Goal: Transaction & Acquisition: Book appointment/travel/reservation

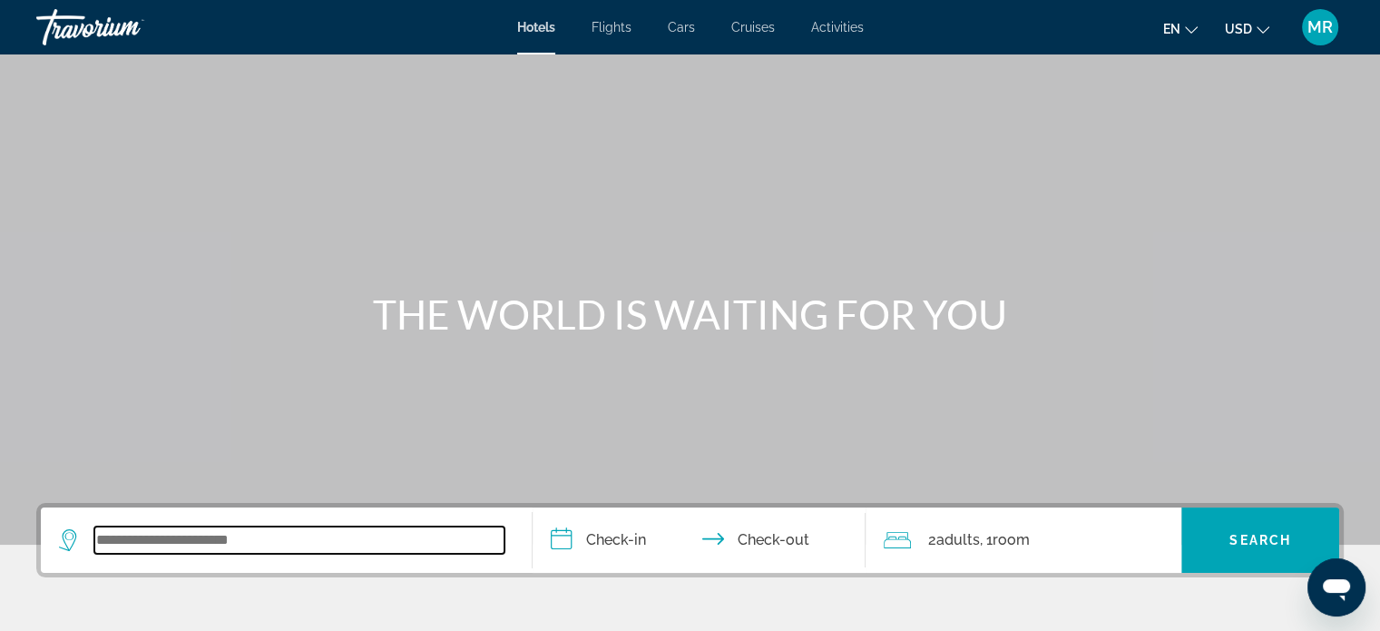
click at [167, 526] on input "Search widget" at bounding box center [299, 539] width 410 height 27
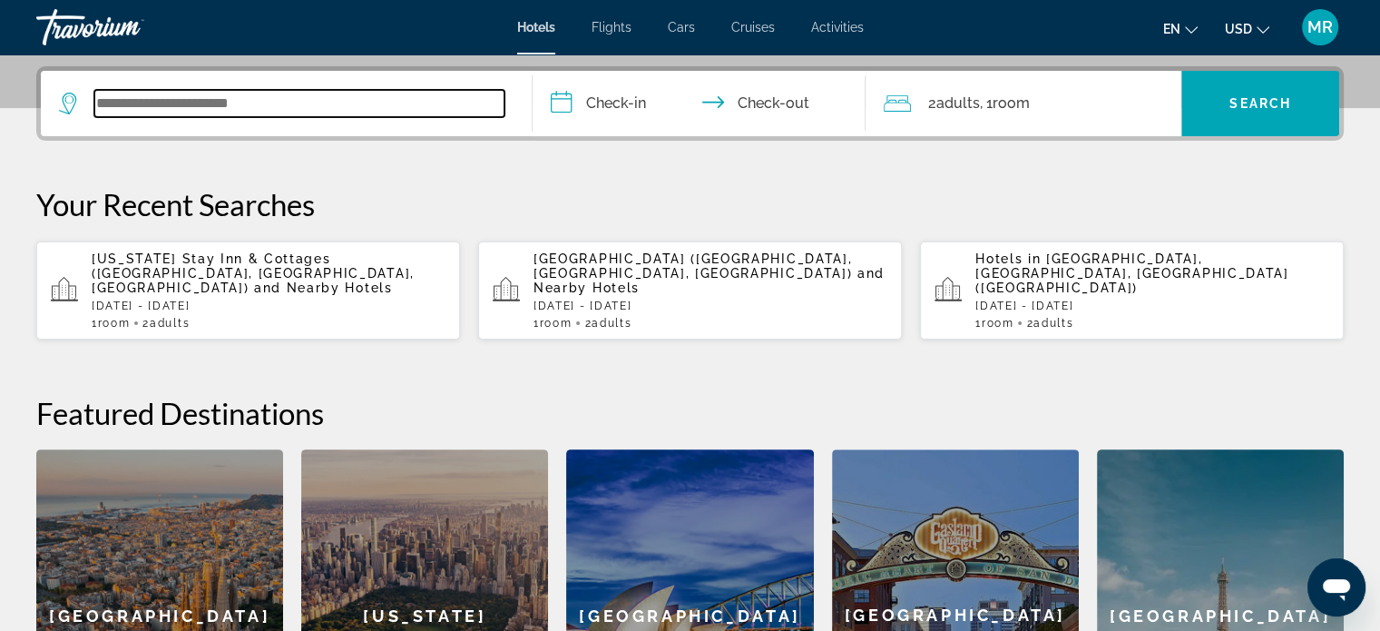
scroll to position [443, 0]
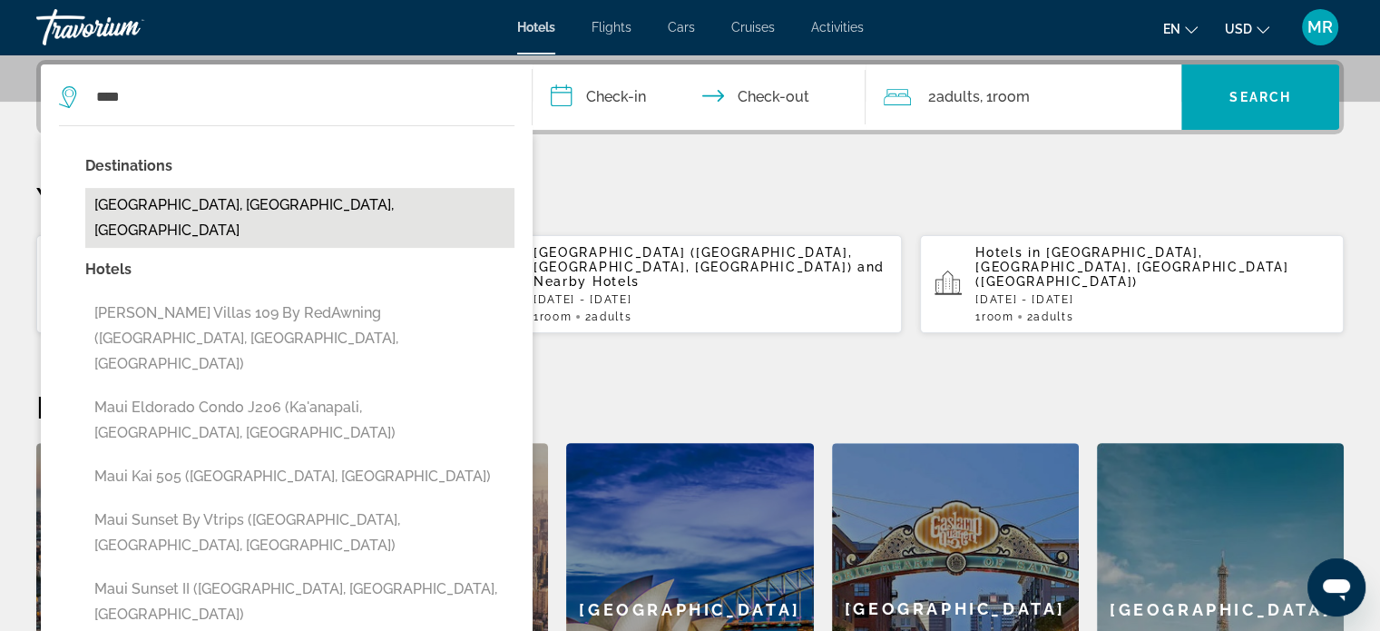
click at [284, 205] on button "[GEOGRAPHIC_DATA], [GEOGRAPHIC_DATA], [GEOGRAPHIC_DATA]" at bounding box center [299, 218] width 429 height 60
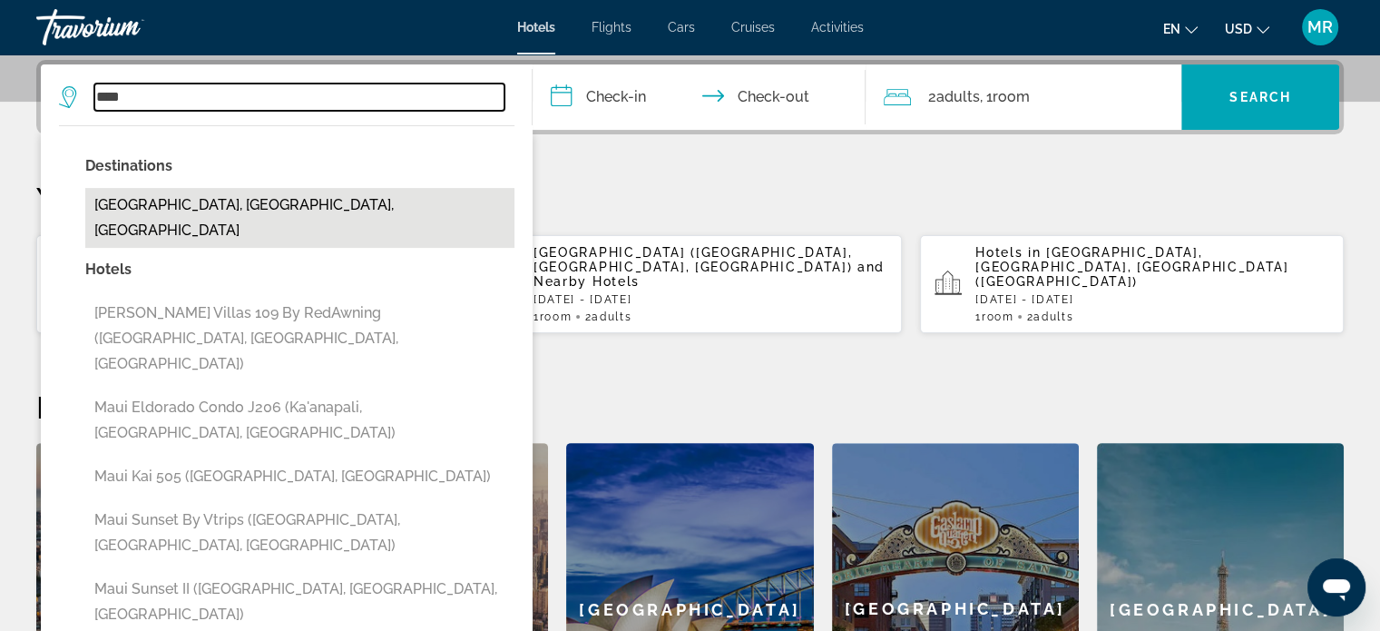
type input "**********"
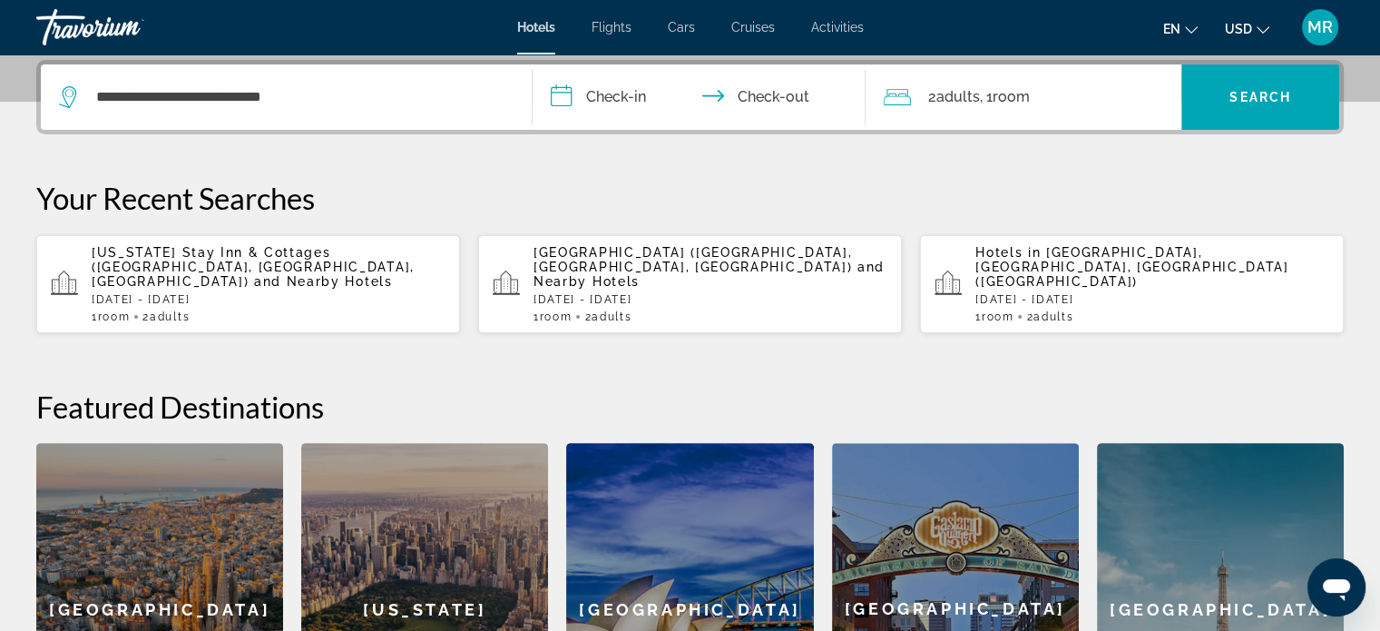
click at [634, 93] on input "**********" at bounding box center [703, 99] width 341 height 71
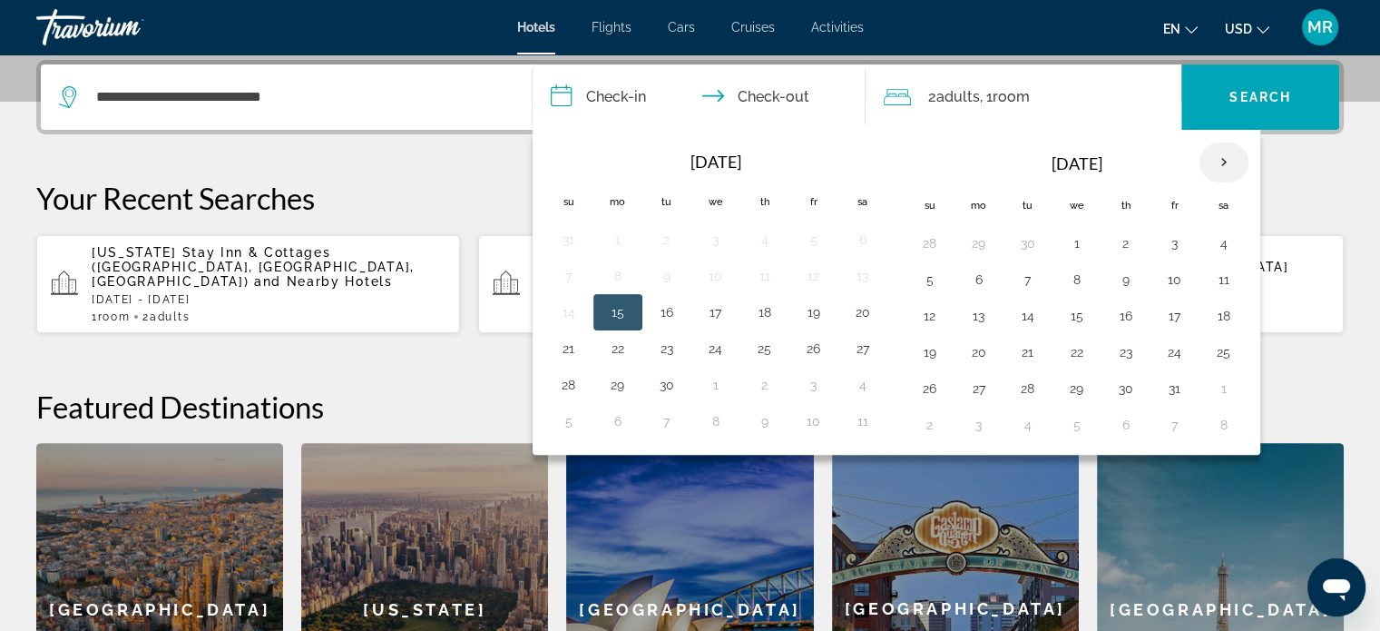
click at [1216, 158] on th "Next month" at bounding box center [1224, 162] width 49 height 40
click at [1073, 275] on button "10" at bounding box center [1077, 279] width 29 height 25
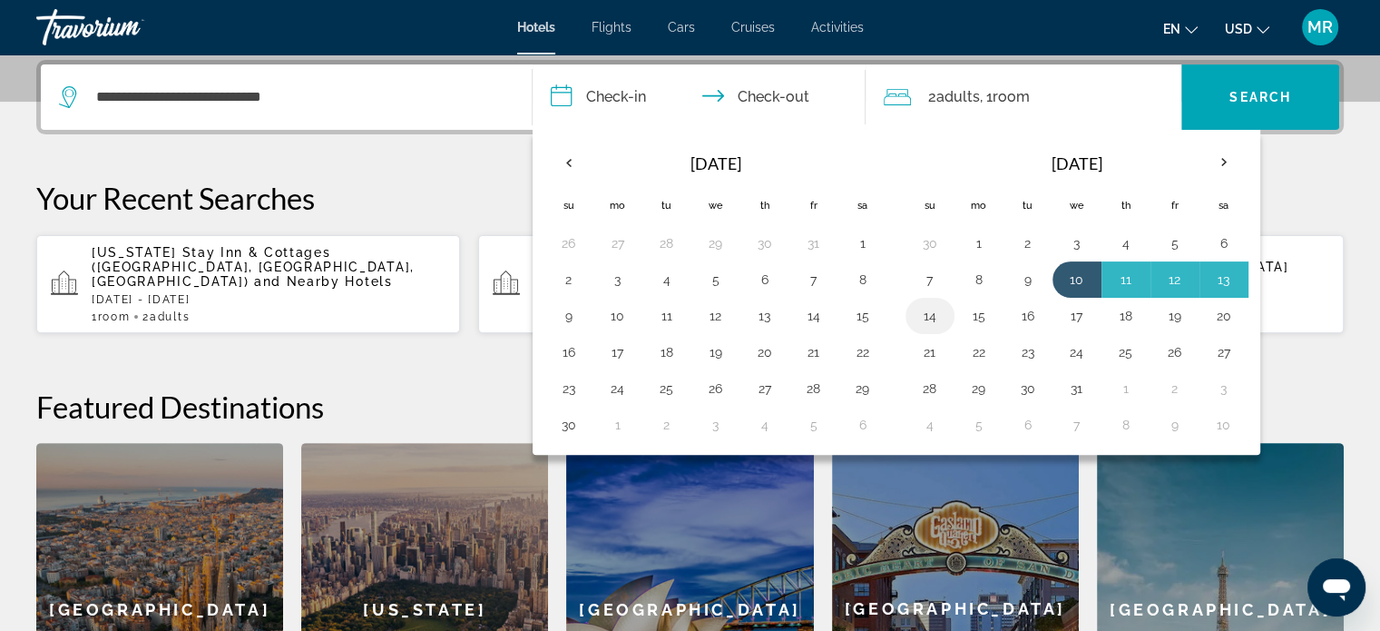
click at [926, 309] on button "14" at bounding box center [930, 315] width 29 height 25
type input "**********"
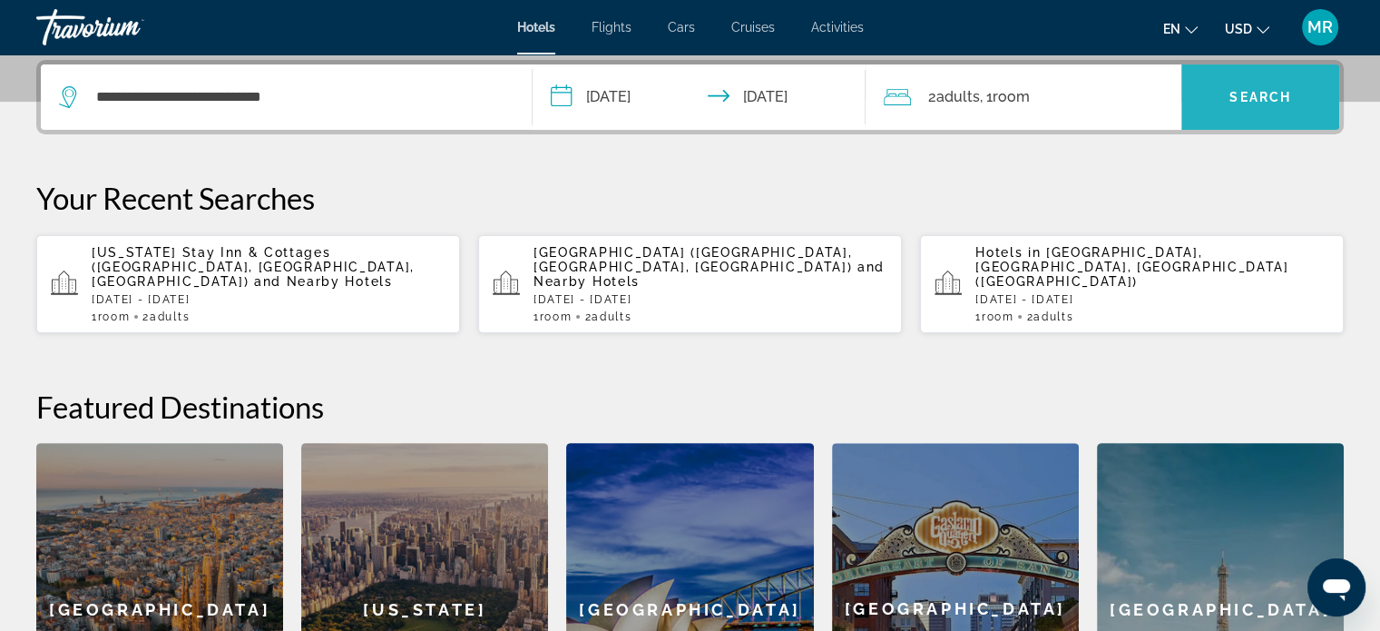
click at [1282, 99] on span "Search" at bounding box center [1261, 97] width 62 height 15
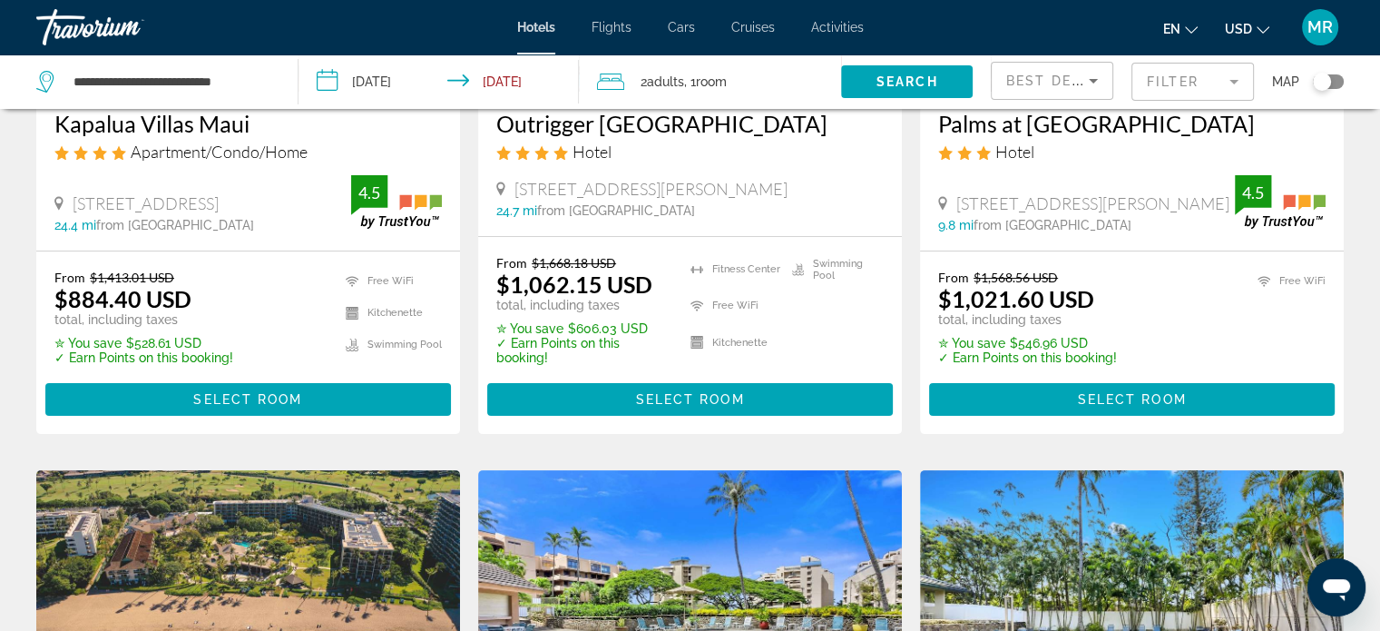
scroll to position [338, 0]
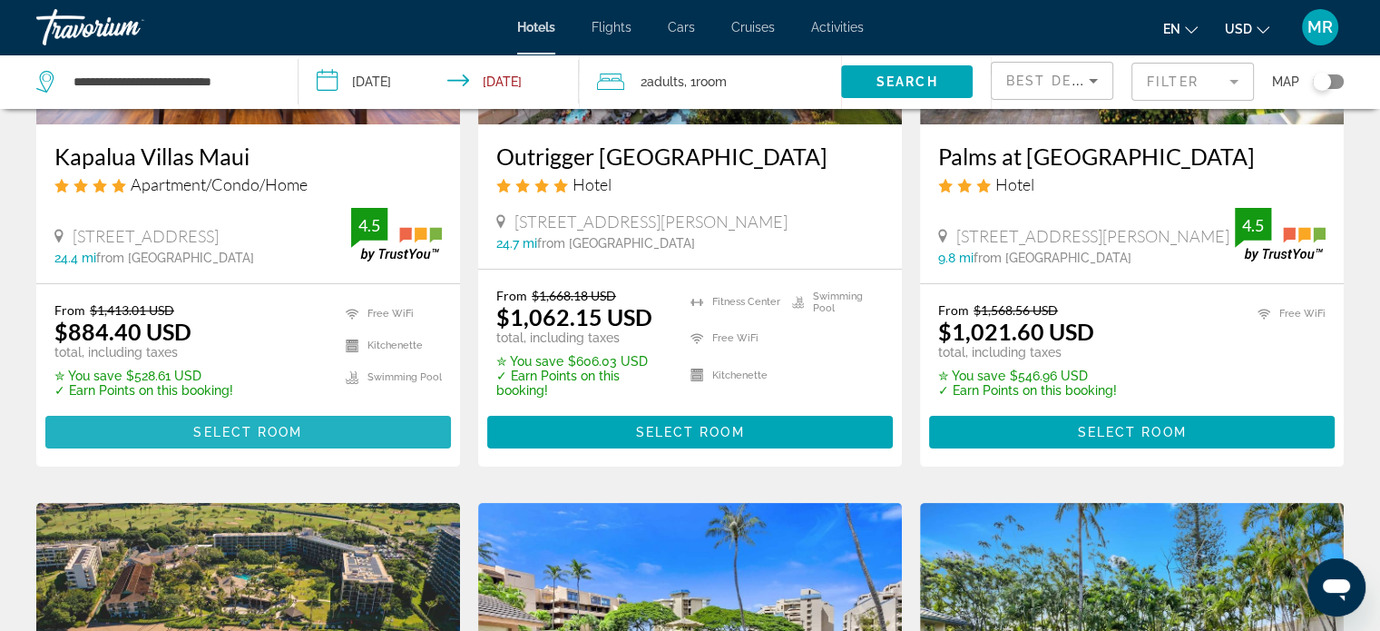
click at [273, 425] on span "Select Room" at bounding box center [247, 432] width 109 height 15
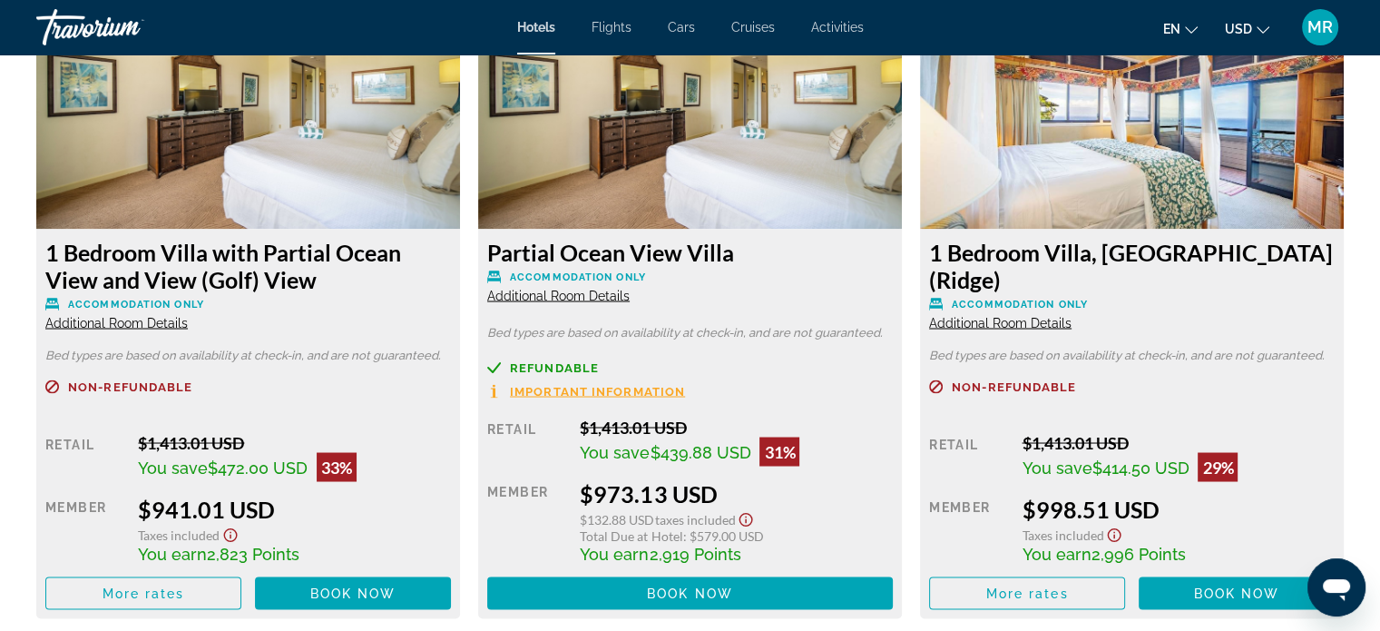
scroll to position [3234, 0]
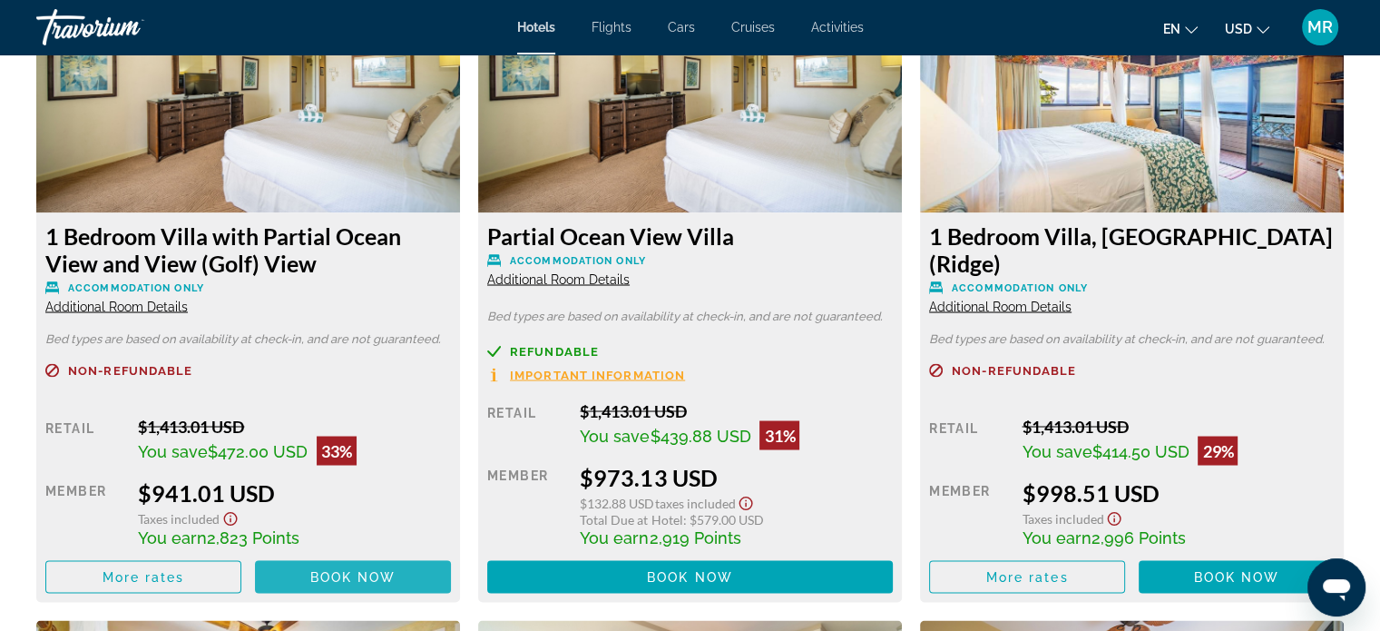
click at [349, 569] on span "Book now" at bounding box center [353, 576] width 86 height 15
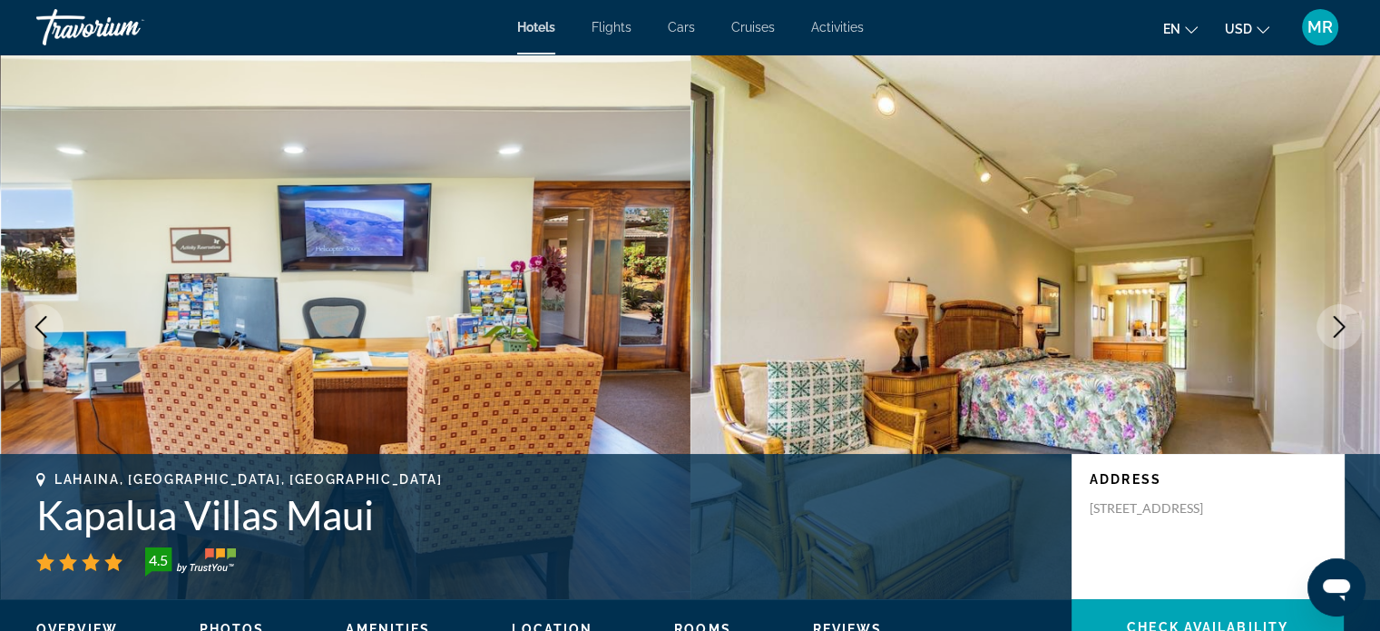
click at [1332, 327] on icon "Next image" at bounding box center [1339, 327] width 22 height 22
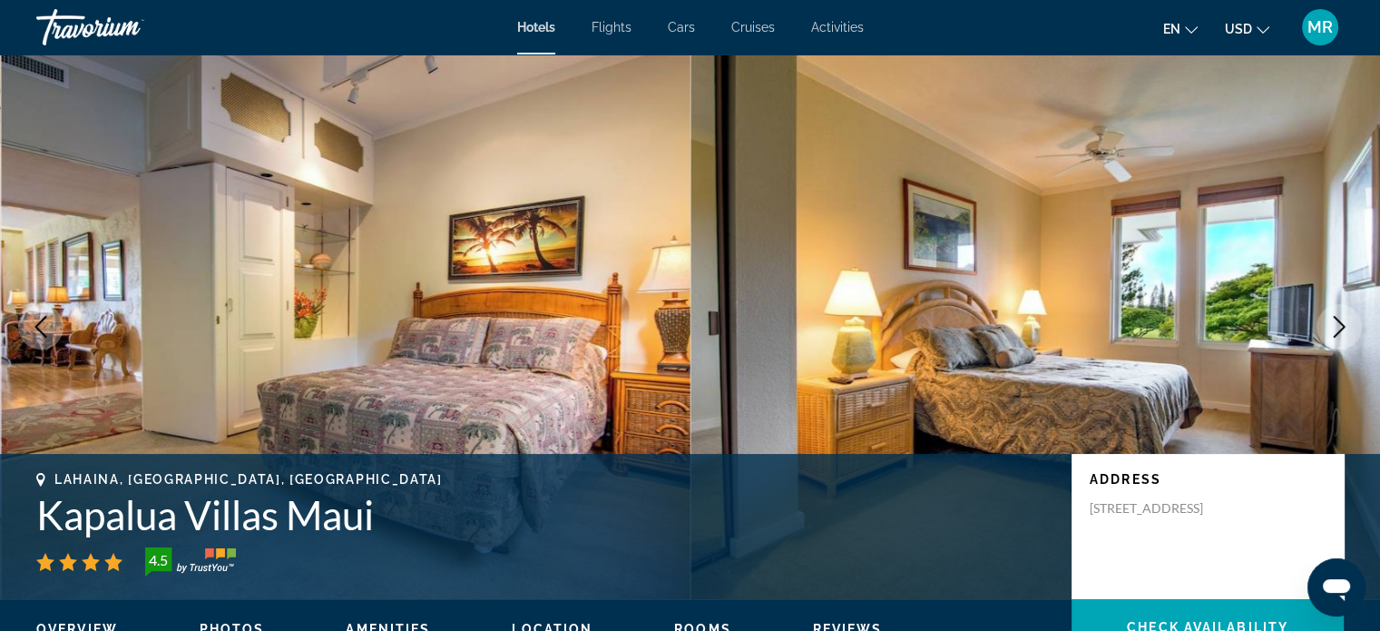
click at [1311, 330] on img "Main content" at bounding box center [1036, 326] width 691 height 544
click at [1321, 319] on button "Next image" at bounding box center [1339, 326] width 45 height 45
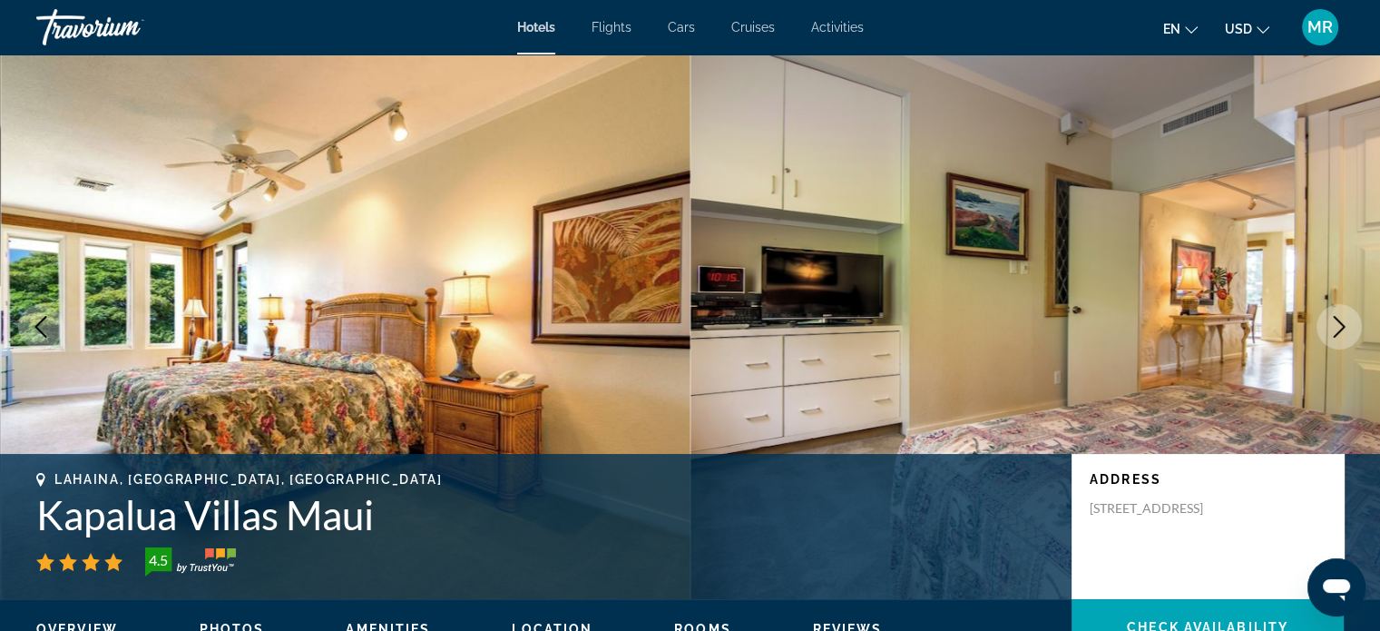
click at [1341, 328] on icon "Next image" at bounding box center [1340, 327] width 12 height 22
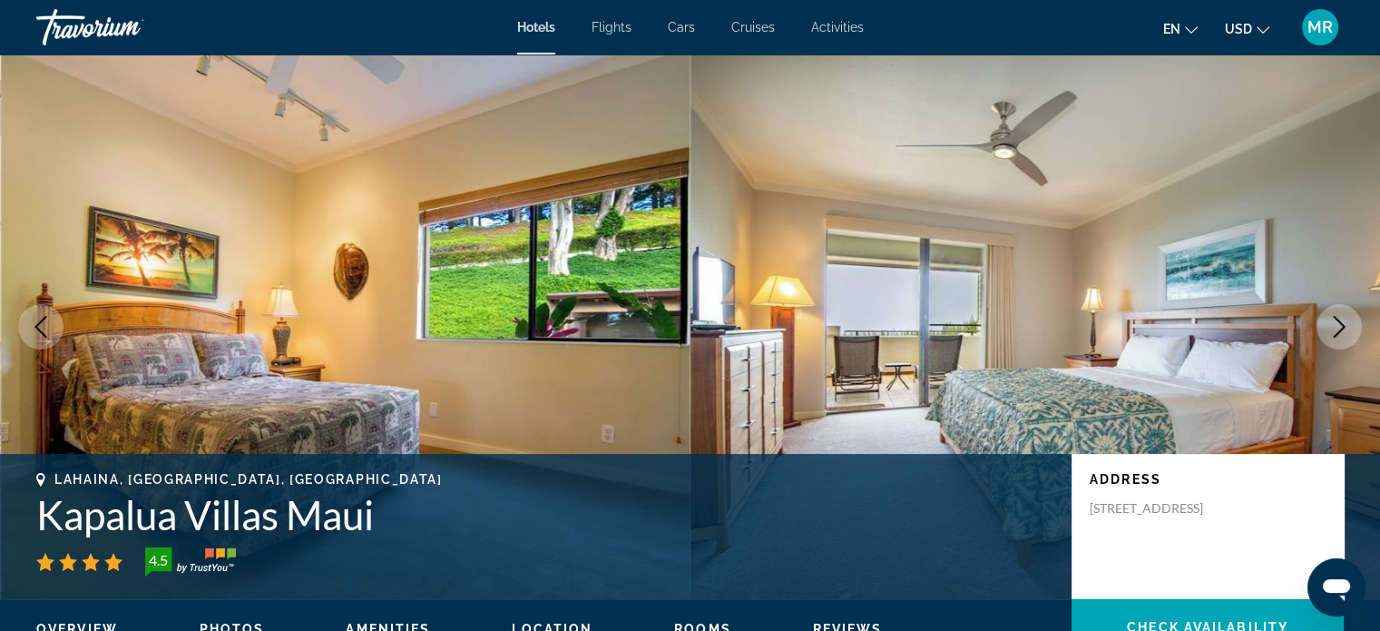
click at [1318, 319] on button "Next image" at bounding box center [1339, 326] width 45 height 45
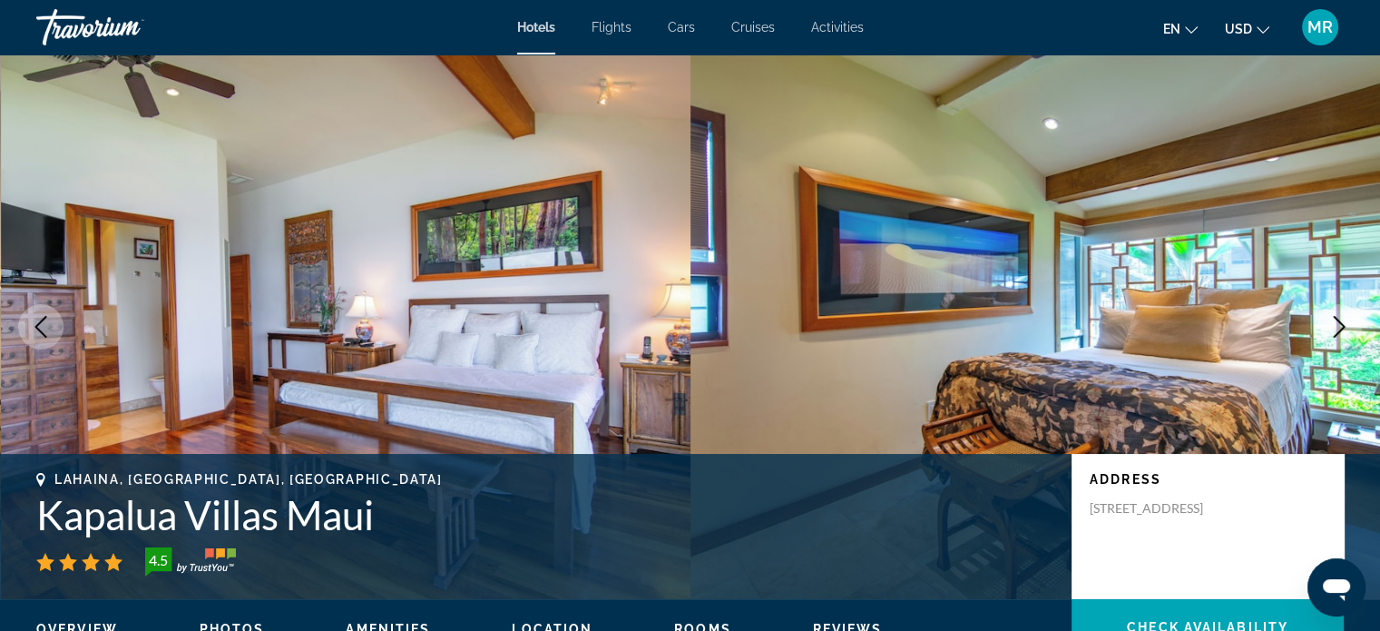
click at [1336, 330] on icon "Next image" at bounding box center [1339, 327] width 22 height 22
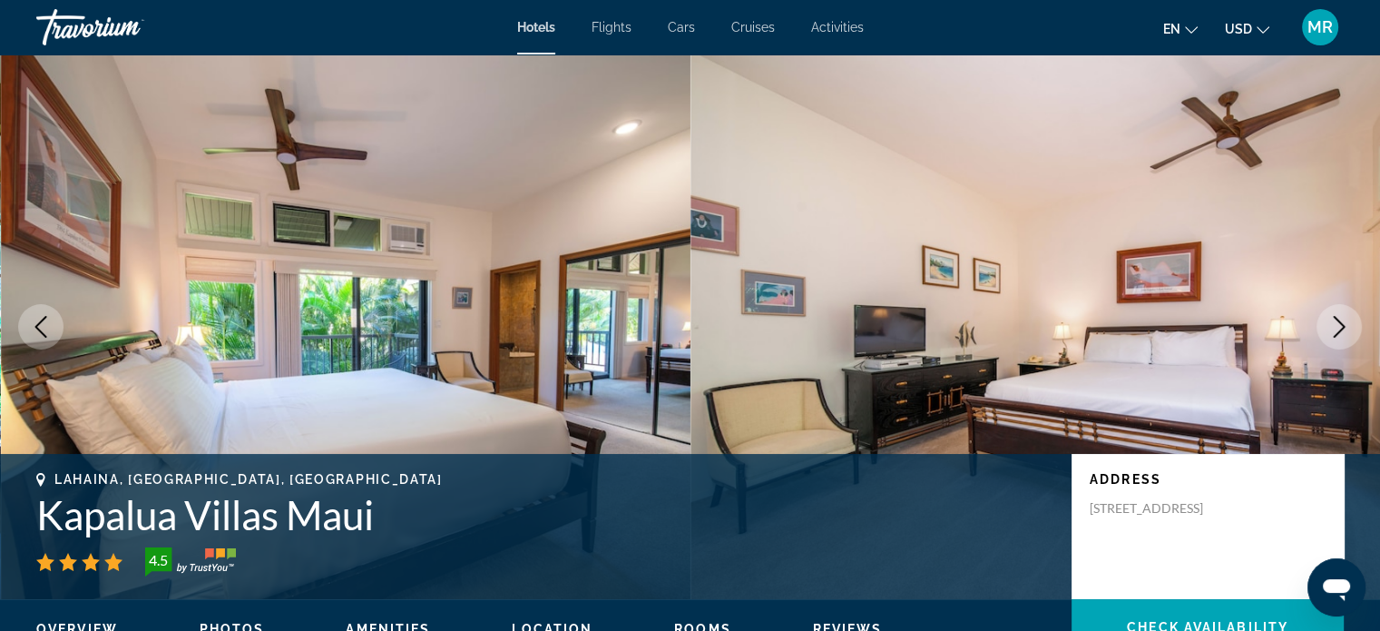
click at [1331, 334] on icon "Next image" at bounding box center [1339, 327] width 22 height 22
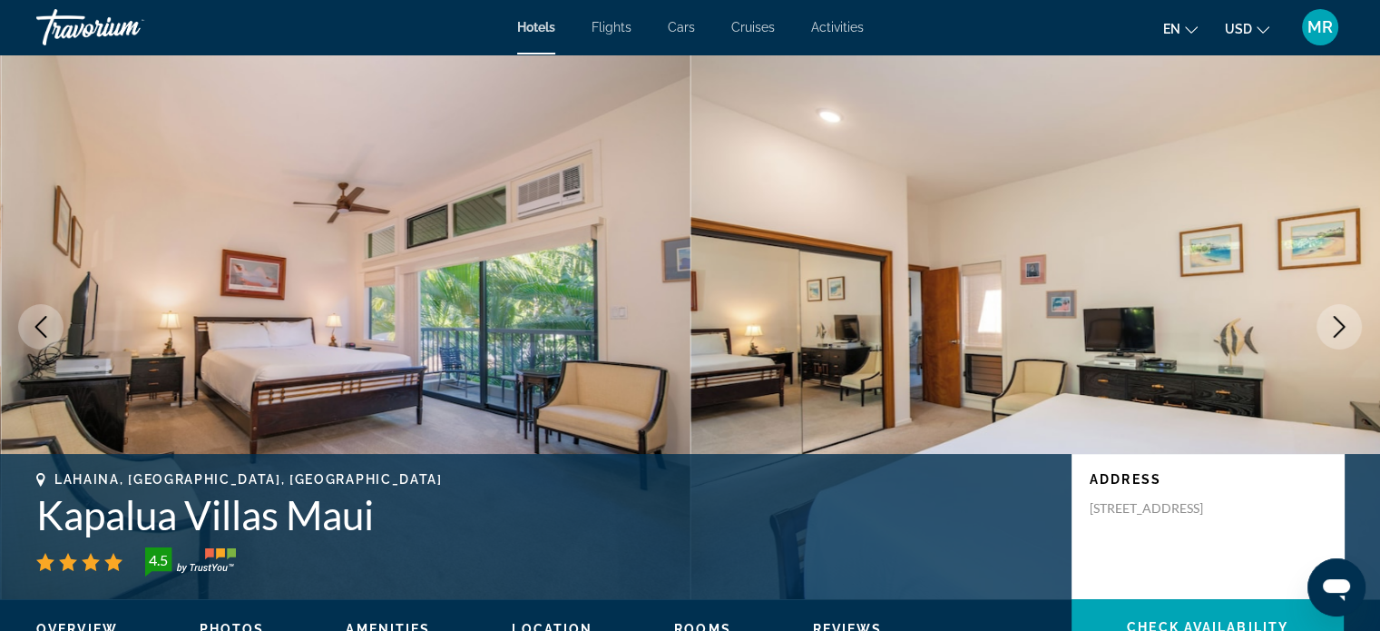
click at [1332, 330] on icon "Next image" at bounding box center [1339, 327] width 22 height 22
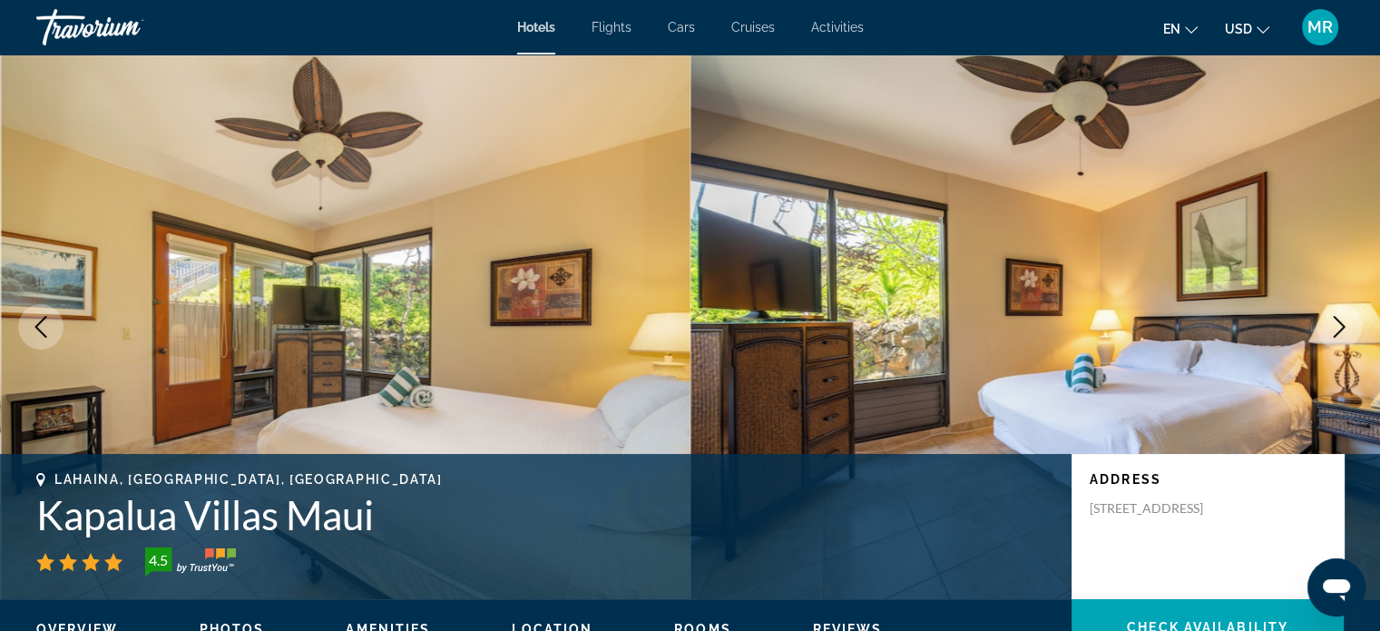
click at [1327, 330] on button "Next image" at bounding box center [1339, 326] width 45 height 45
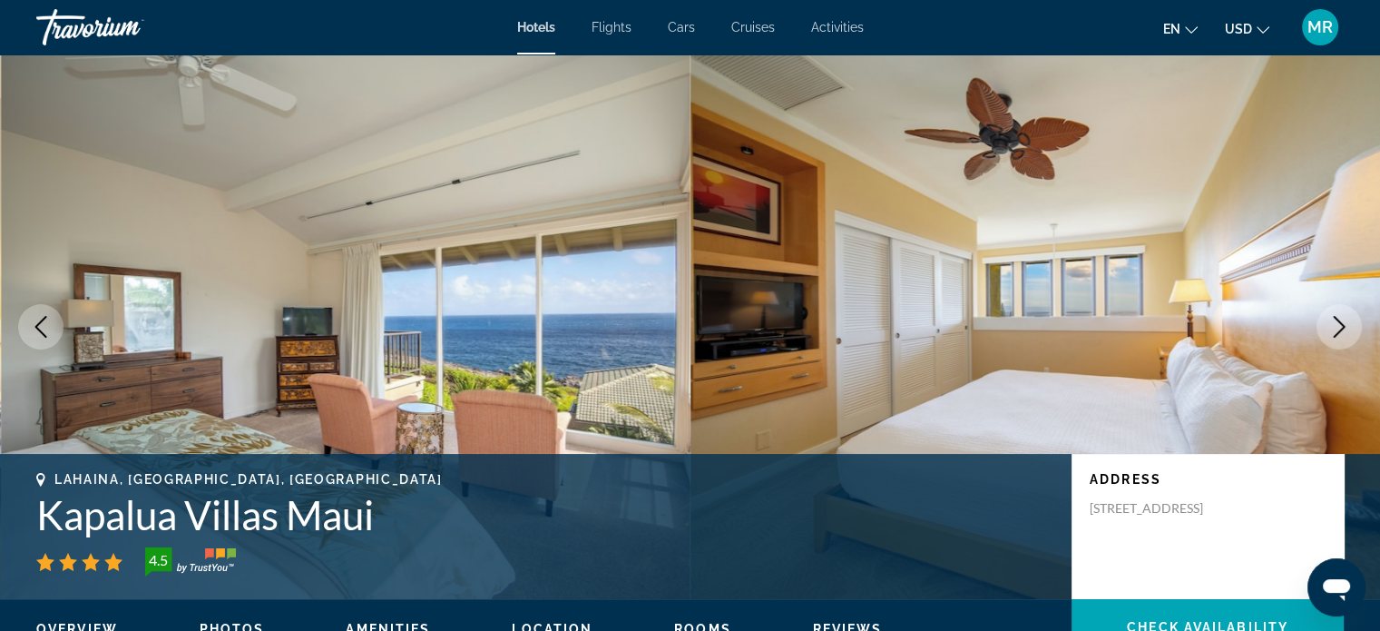
click at [505, 301] on img "Main content" at bounding box center [346, 326] width 691 height 544
click at [421, 207] on img "Main content" at bounding box center [346, 326] width 691 height 544
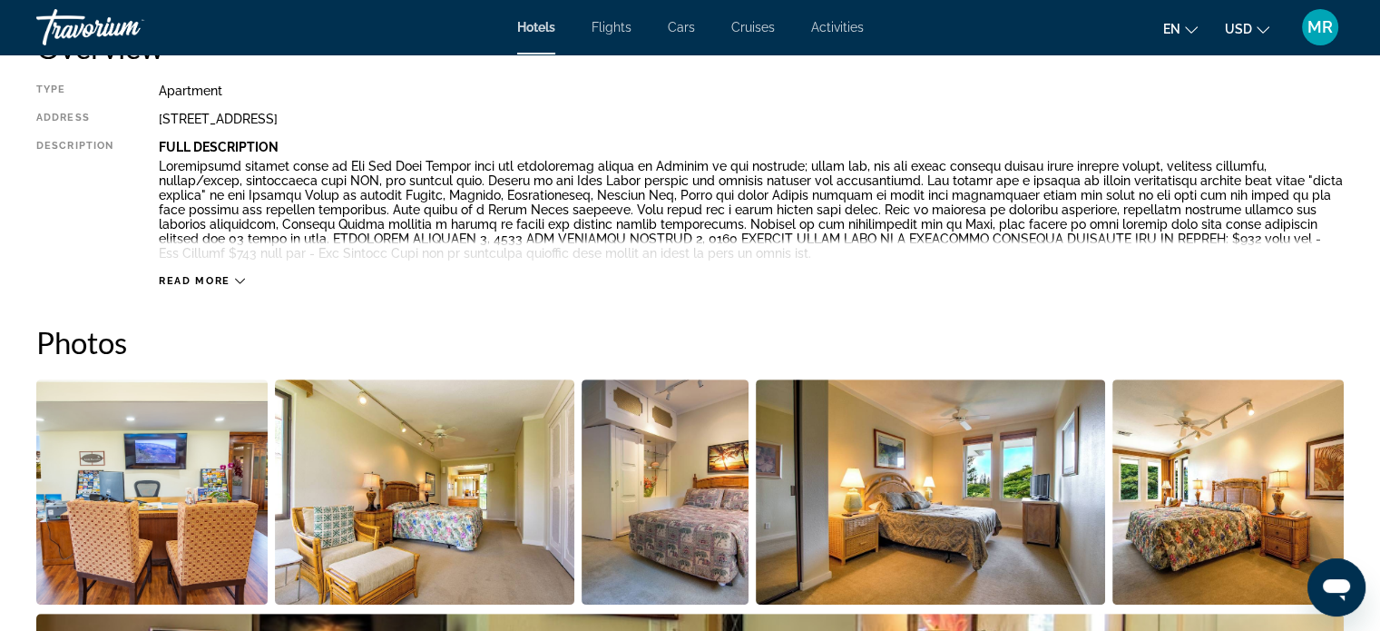
scroll to position [476, 0]
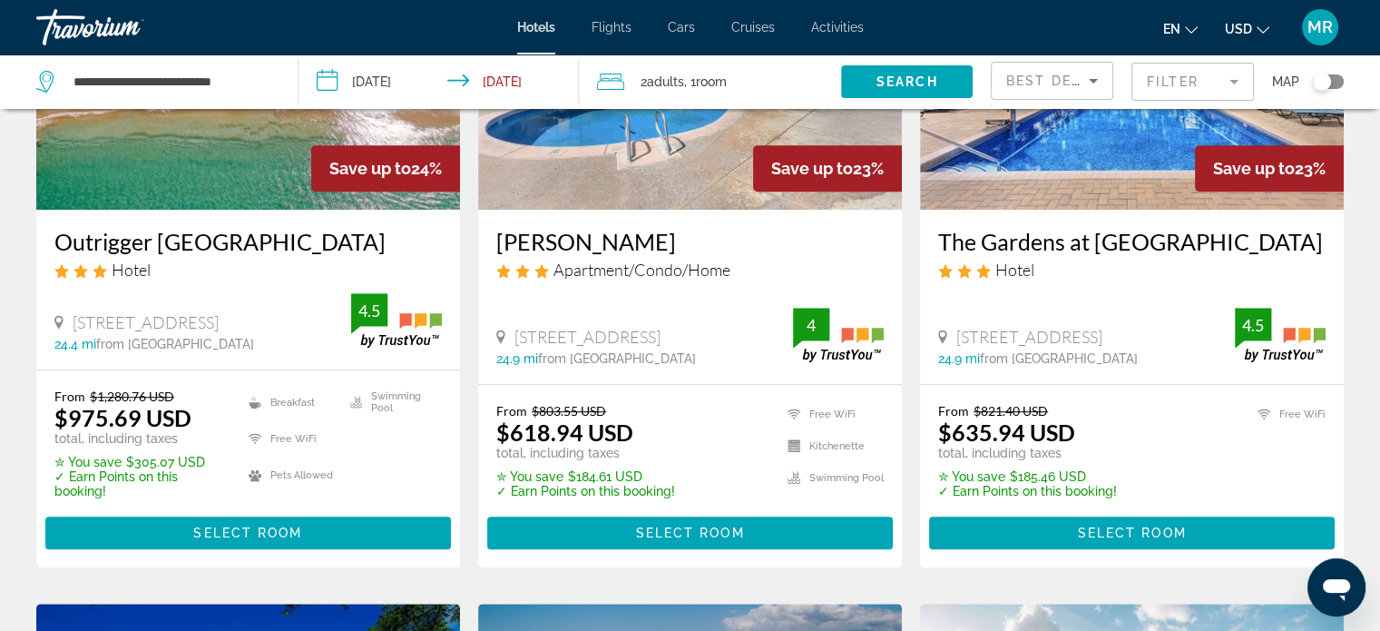
scroll to position [924, 0]
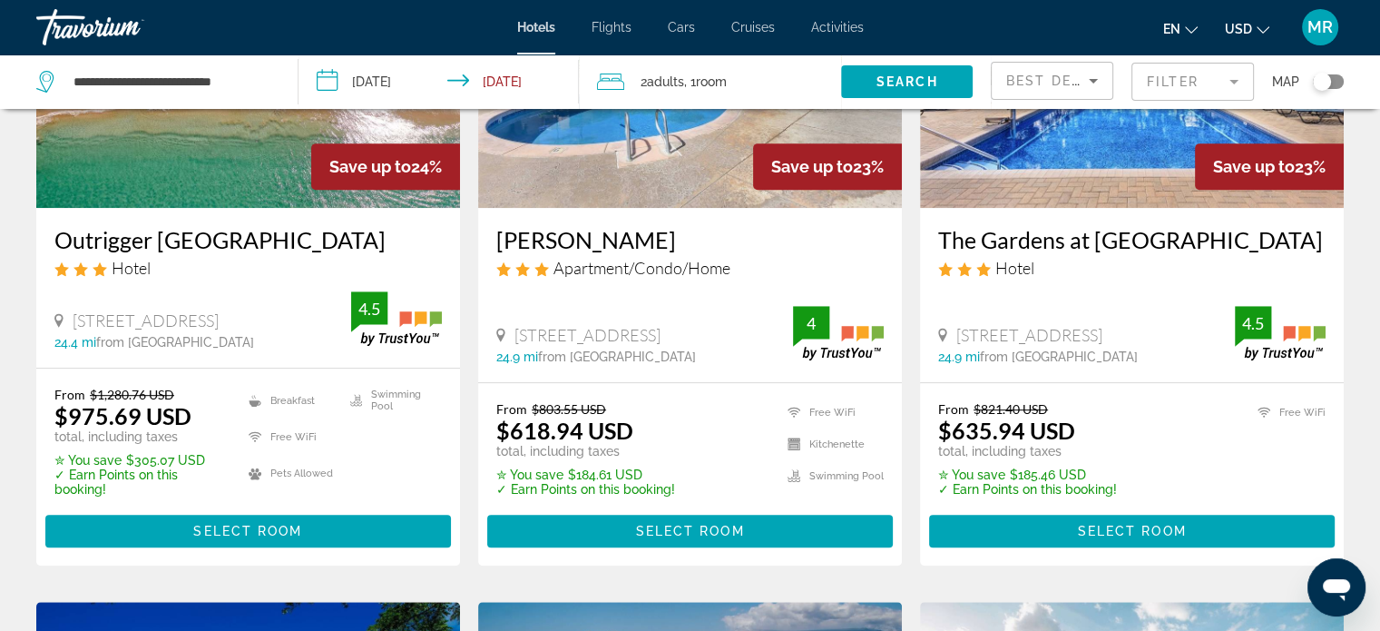
click at [211, 165] on img "Main content" at bounding box center [248, 62] width 424 height 290
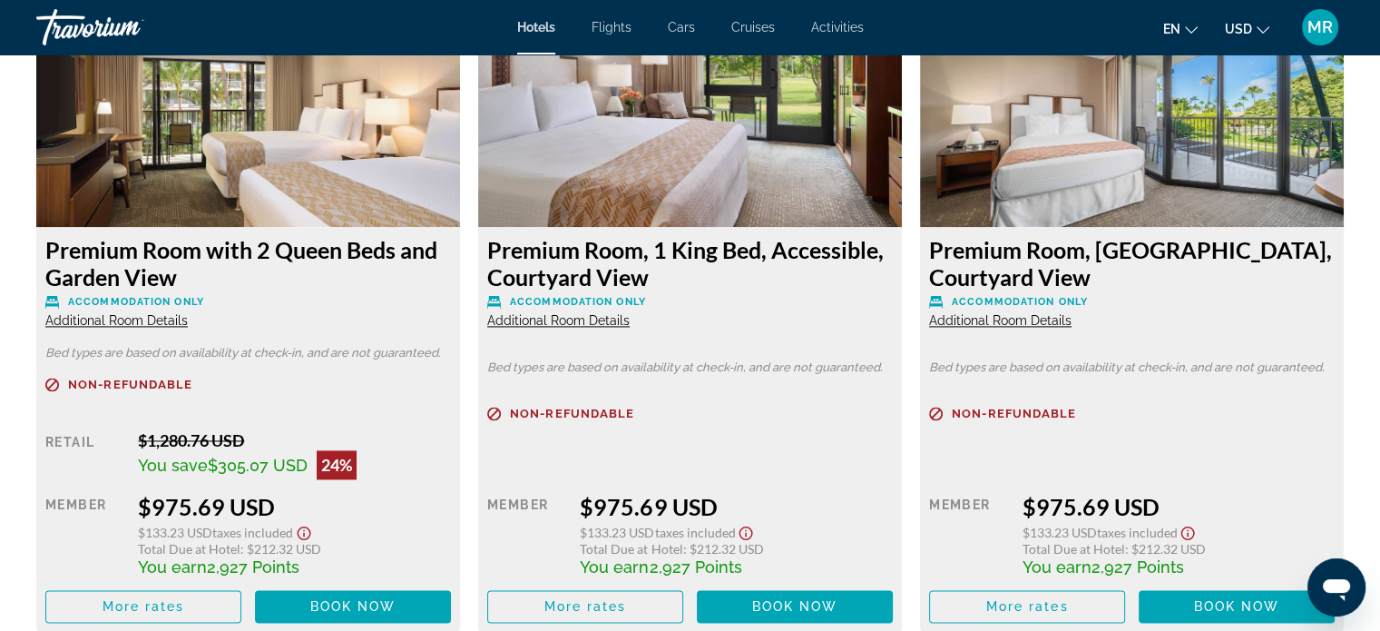
scroll to position [2563, 0]
click at [704, 181] on img "Main content" at bounding box center [690, 112] width 424 height 227
click at [748, 153] on img "Main content" at bounding box center [690, 112] width 424 height 227
click at [603, 231] on div "Premium Room, 1 King Bed, Accessible, Courtyard View Accommodation Only Additio…" at bounding box center [690, 428] width 424 height 405
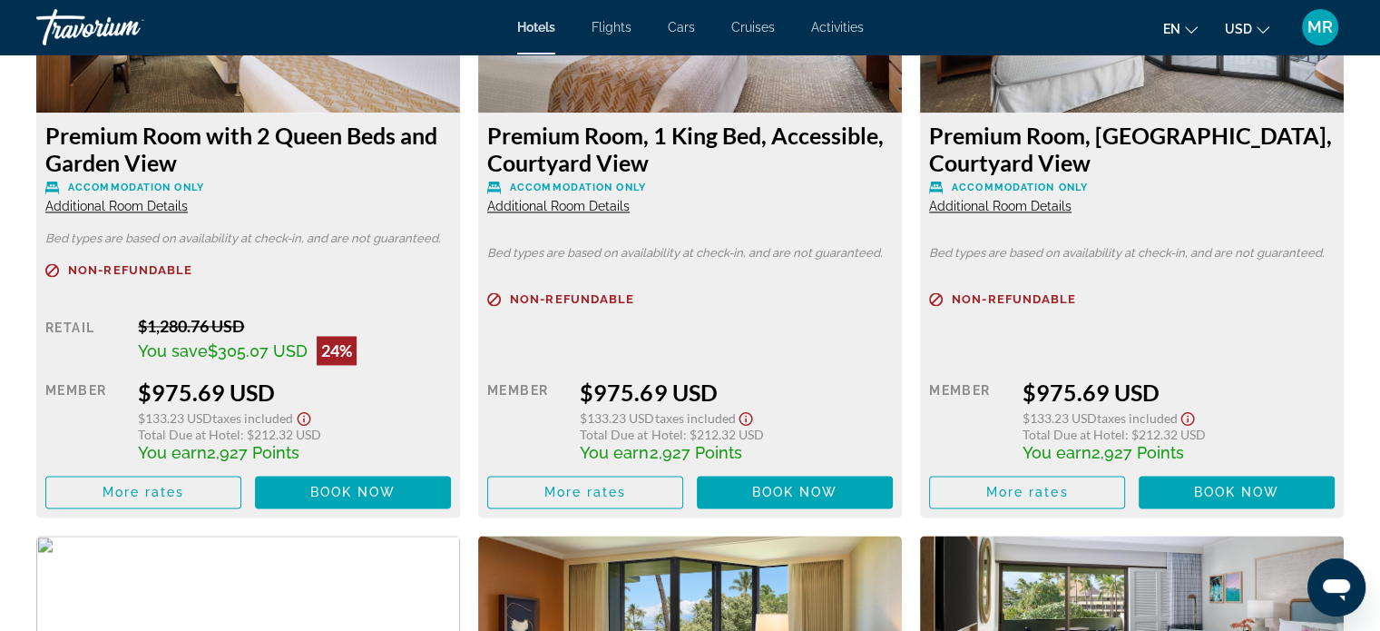
scroll to position [2690, 0]
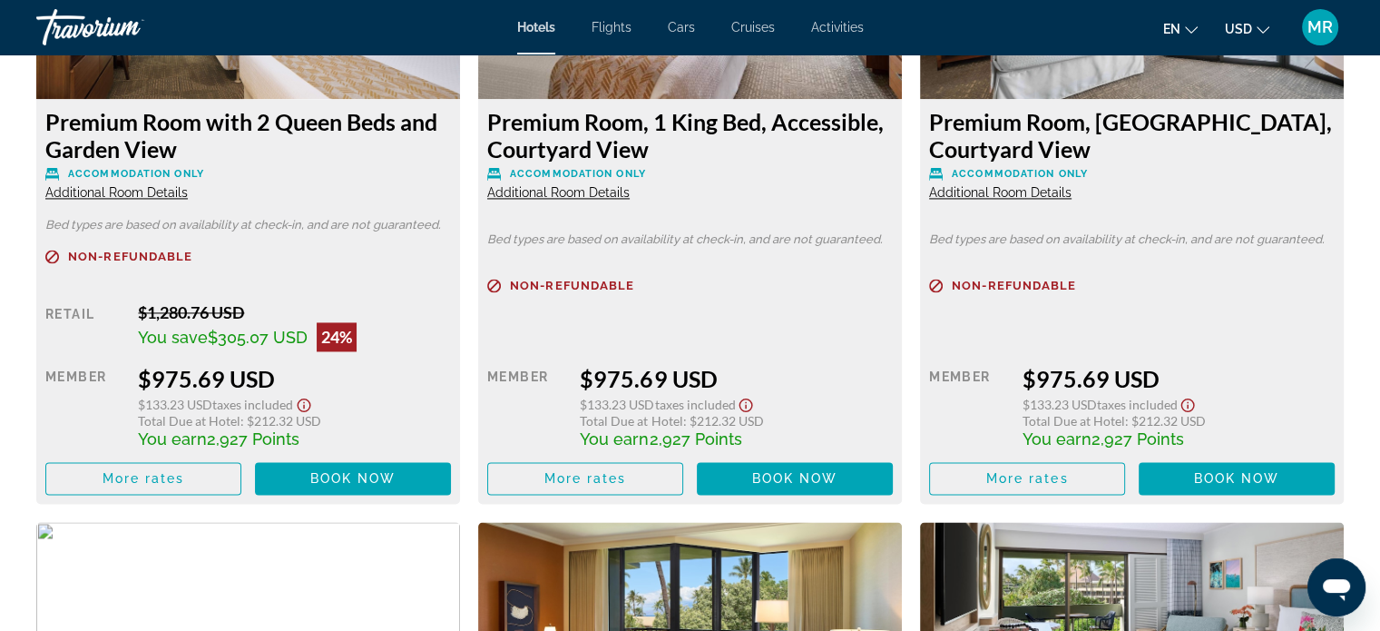
click at [810, 319] on div "Non-refundable Retail $0.00 when you redeem Member $975.69 USD $133.23 USD Taxe…" at bounding box center [690, 387] width 406 height 216
click at [758, 316] on div "Non-refundable Retail $0.00 when you redeem Member $975.69 USD $133.23 USD Taxe…" at bounding box center [690, 387] width 406 height 216
click at [777, 323] on div "Non-refundable Retail $0.00 when you redeem Member $975.69 USD $133.23 USD Taxe…" at bounding box center [690, 387] width 406 height 216
click at [789, 365] on div "$975.69 USD" at bounding box center [736, 378] width 313 height 27
click at [778, 476] on span "Book now" at bounding box center [795, 478] width 86 height 15
